Goal: Check status

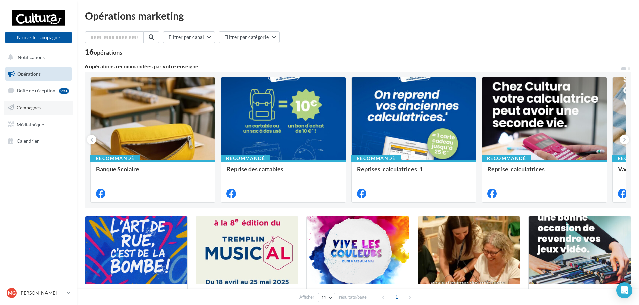
click at [39, 108] on span "Campagnes" at bounding box center [29, 108] width 24 height 6
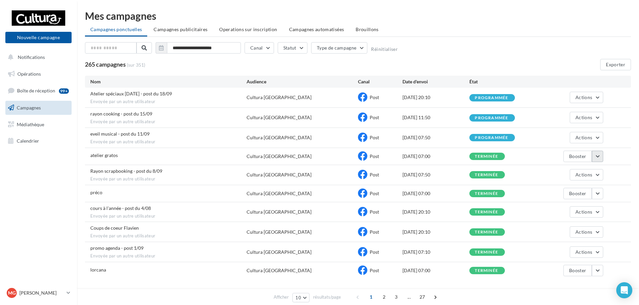
click at [596, 158] on button "button" at bounding box center [597, 156] width 11 height 11
click at [582, 168] on button "Voir les résultats" at bounding box center [570, 171] width 67 height 17
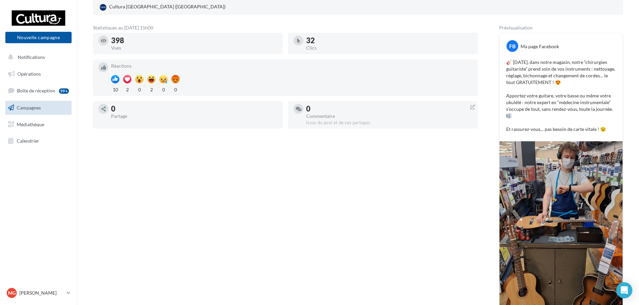
scroll to position [134, 0]
